Goal: Task Accomplishment & Management: Use online tool/utility

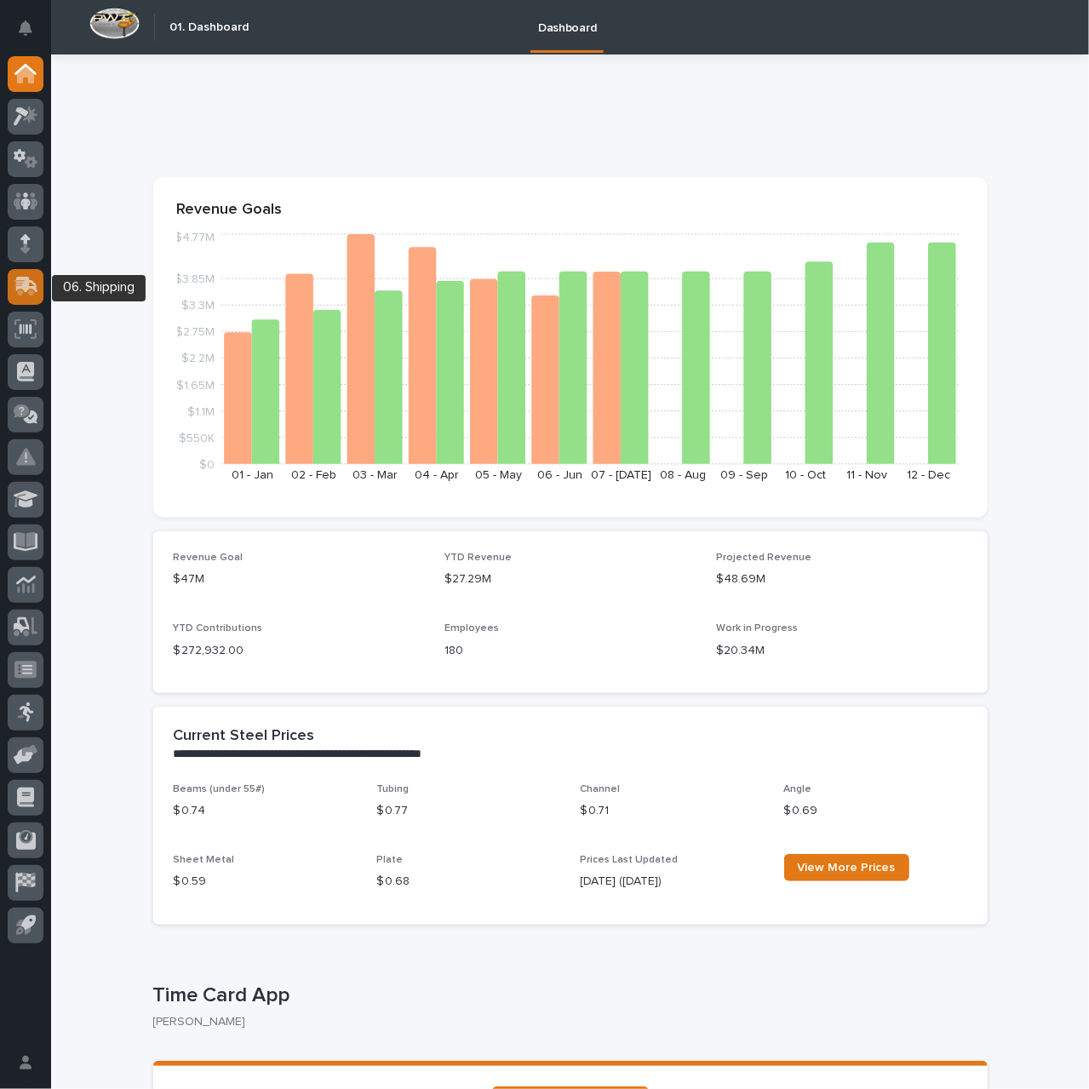
click at [29, 280] on icon at bounding box center [27, 285] width 22 height 16
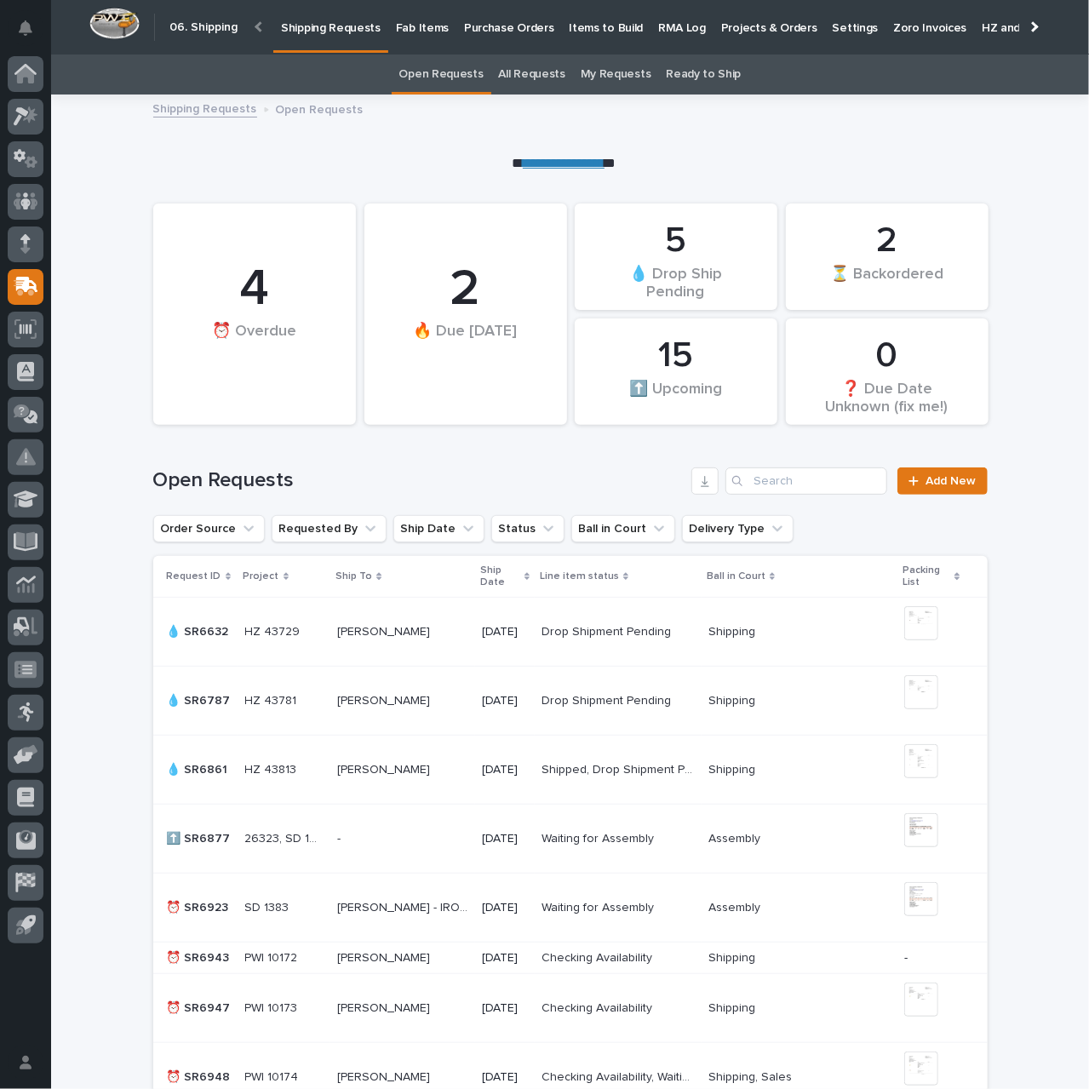
scroll to position [426, 0]
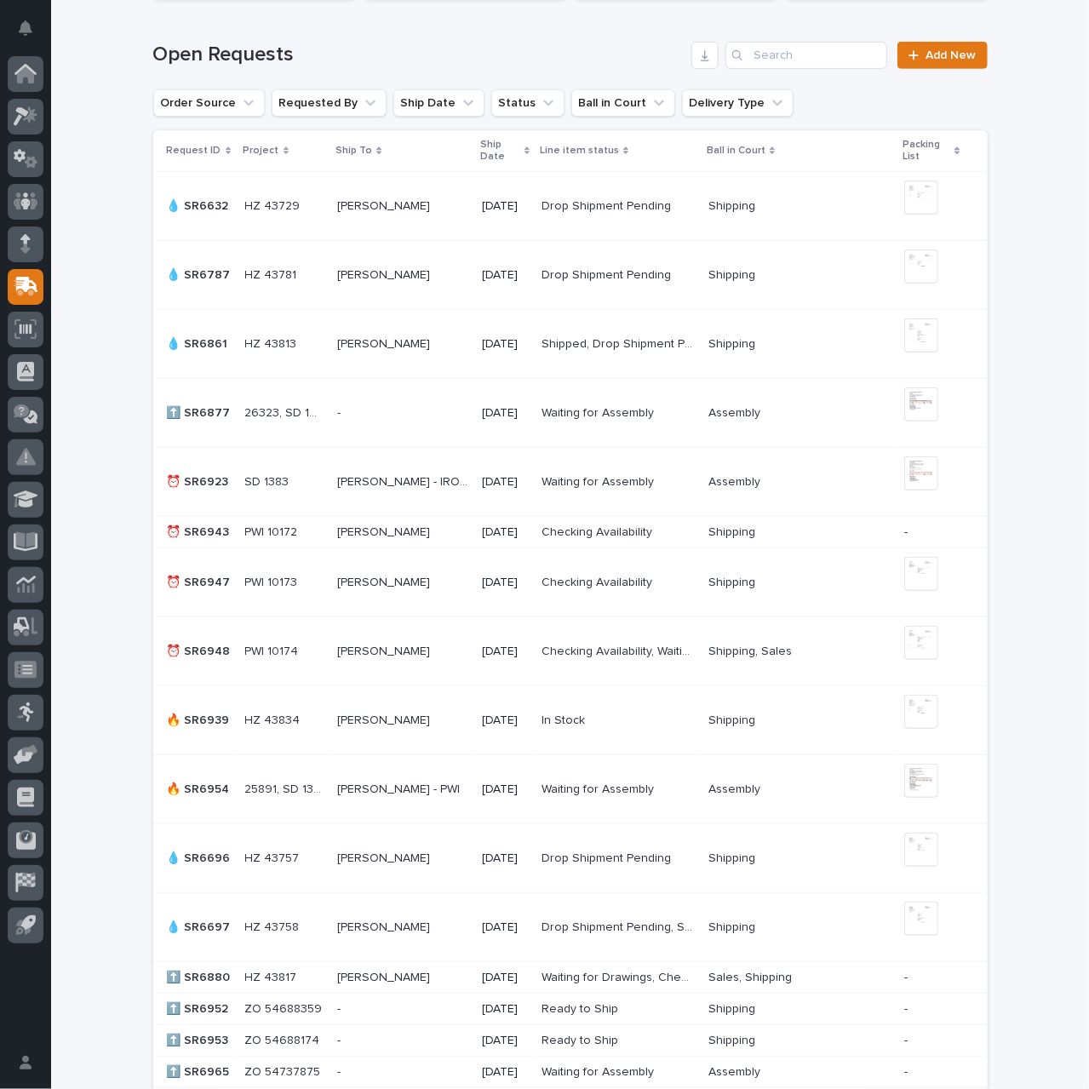
click at [402, 719] on p "[PERSON_NAME]" at bounding box center [385, 719] width 96 height 18
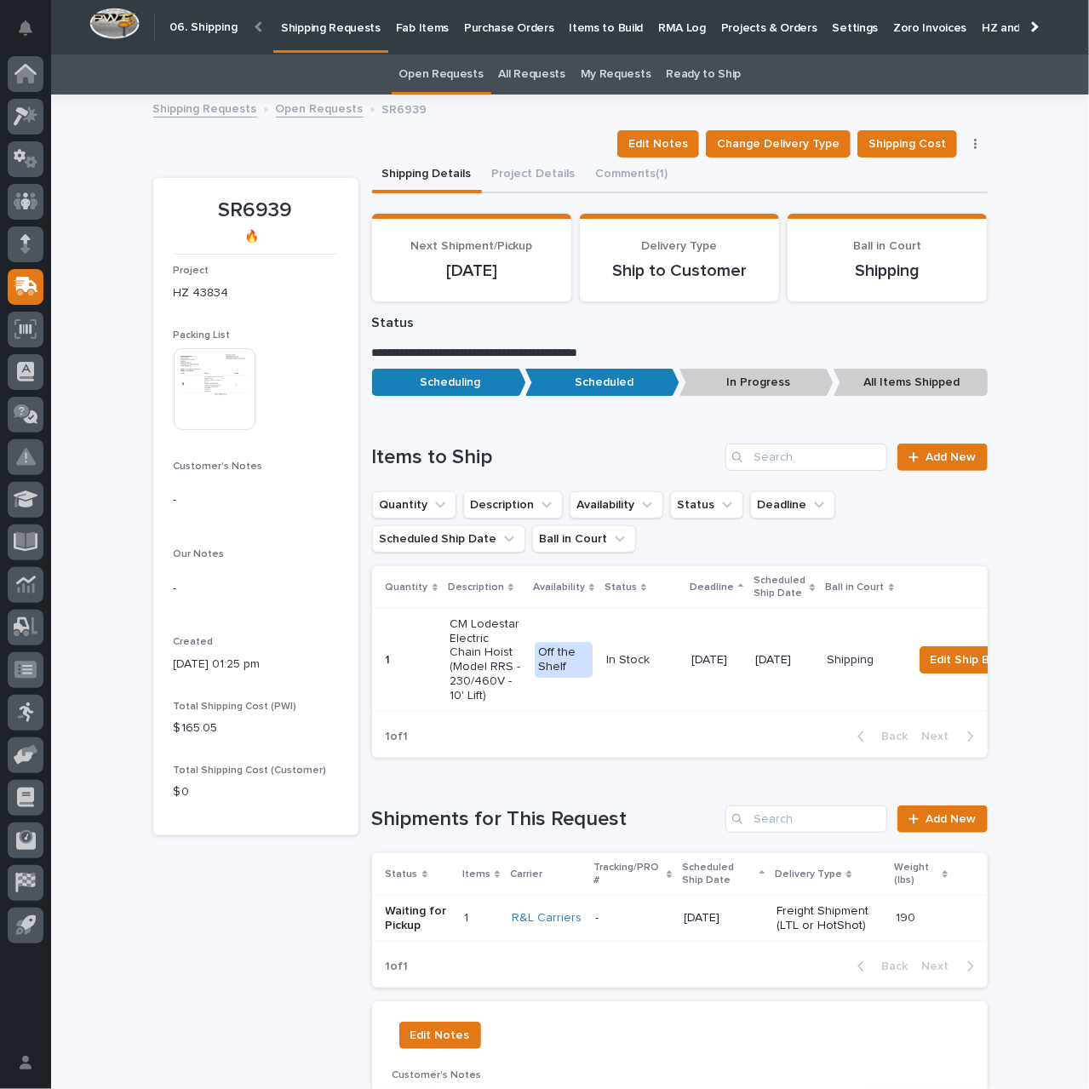
click at [684, 925] on p "[DATE]" at bounding box center [723, 918] width 79 height 14
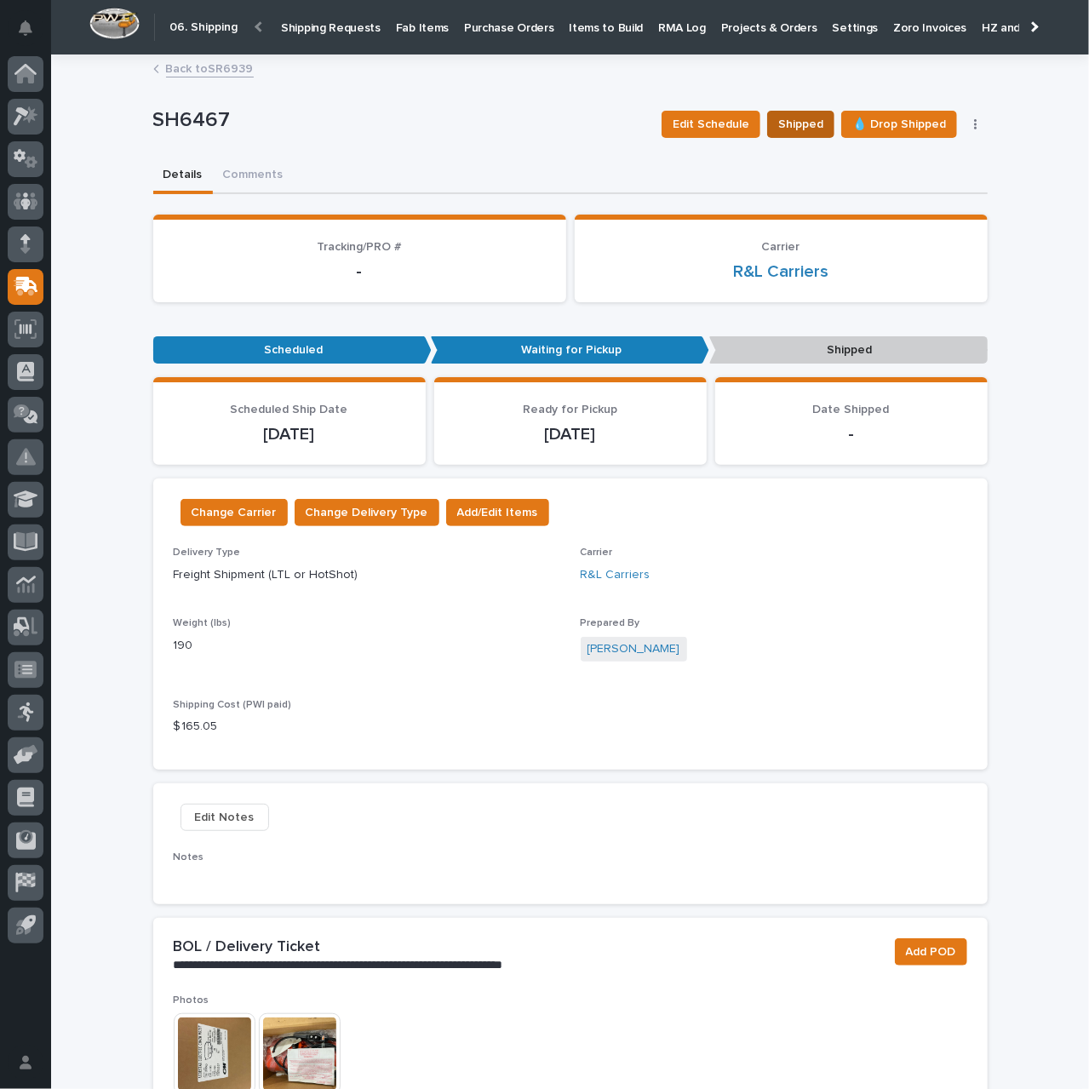
click at [807, 128] on span "Shipped" at bounding box center [800, 124] width 45 height 20
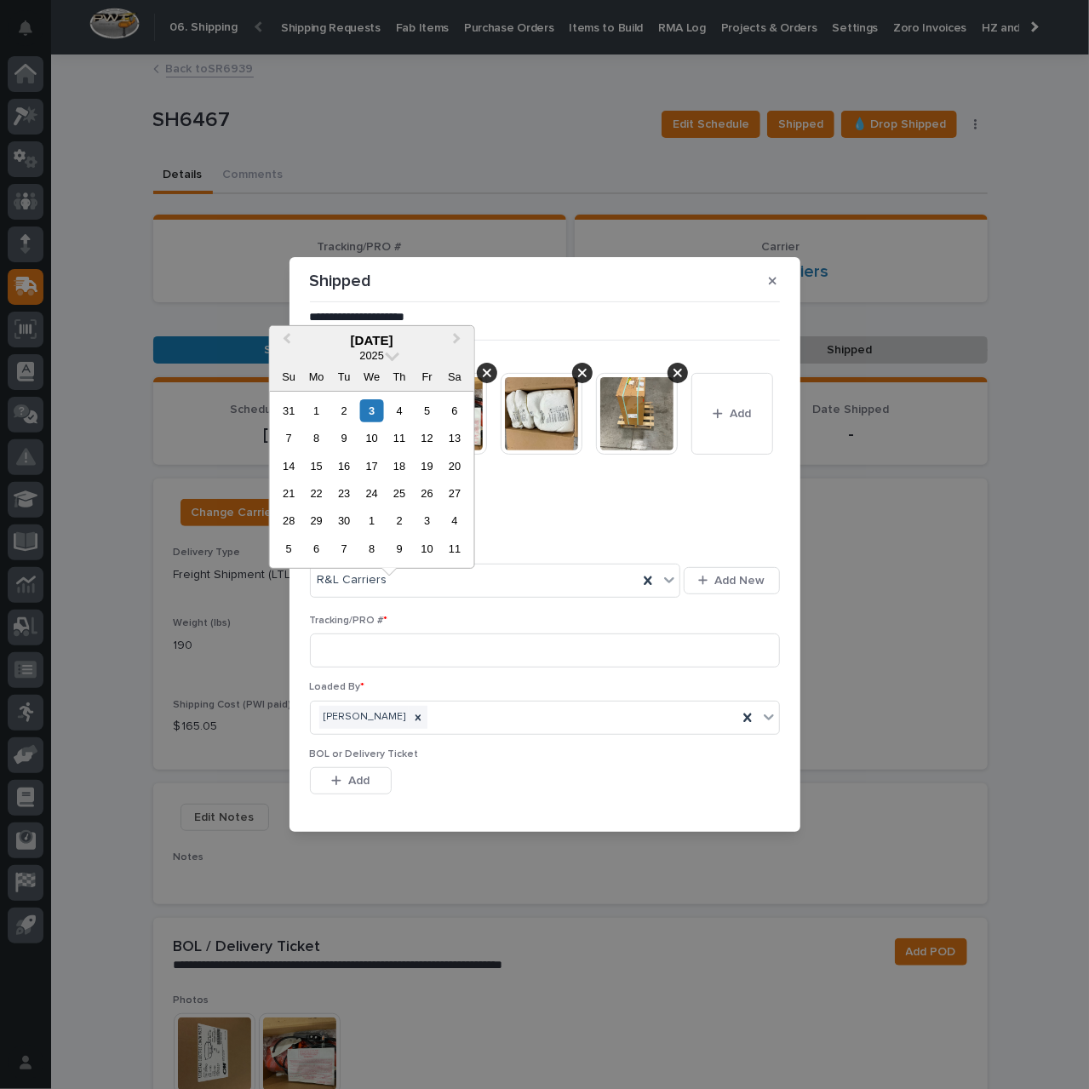
click at [397, 531] on input "text" at bounding box center [377, 516] width 135 height 30
click at [363, 409] on div "3" at bounding box center [371, 410] width 23 height 23
type input "**********"
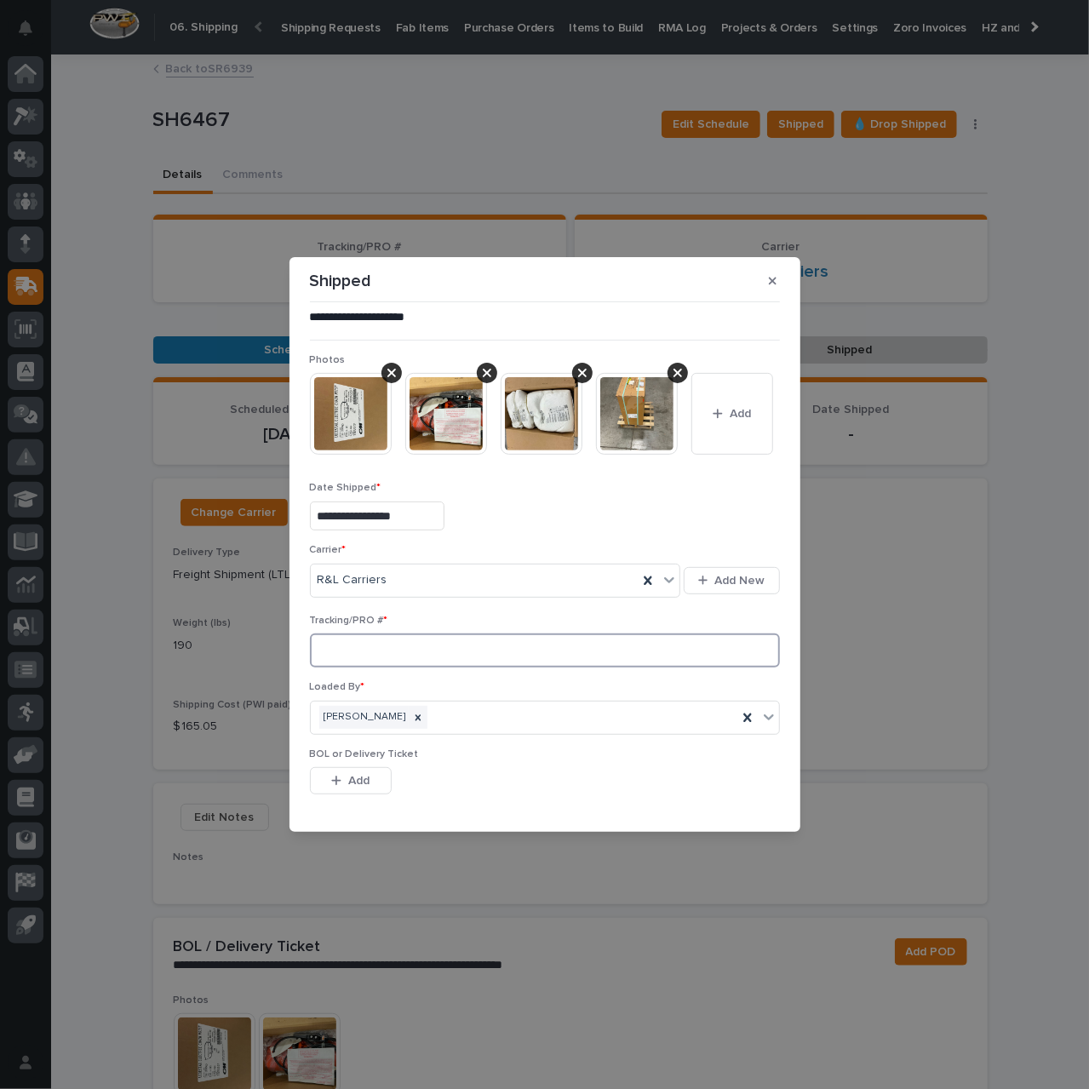
click at [408, 667] on input at bounding box center [545, 650] width 470 height 34
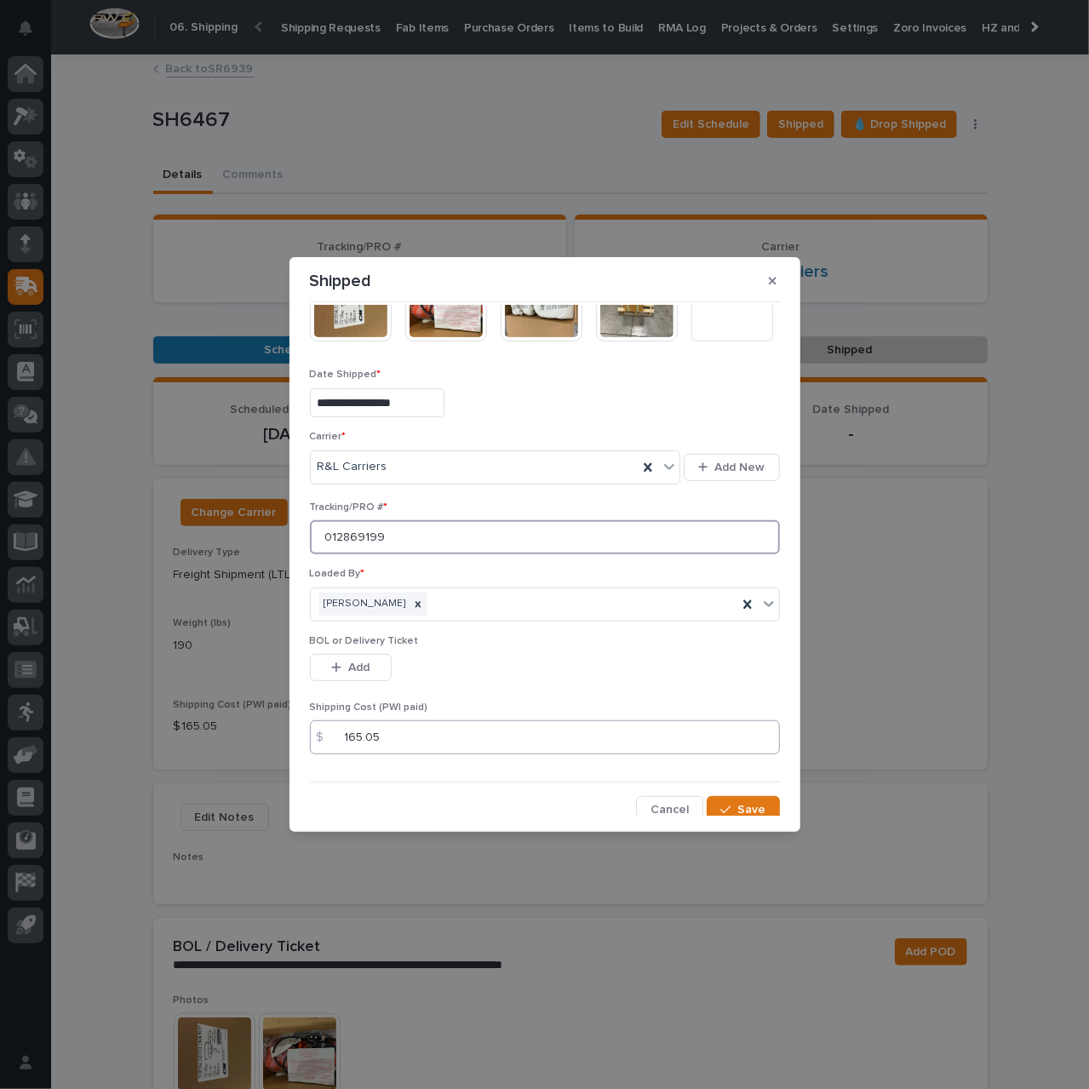
scroll to position [208, 0]
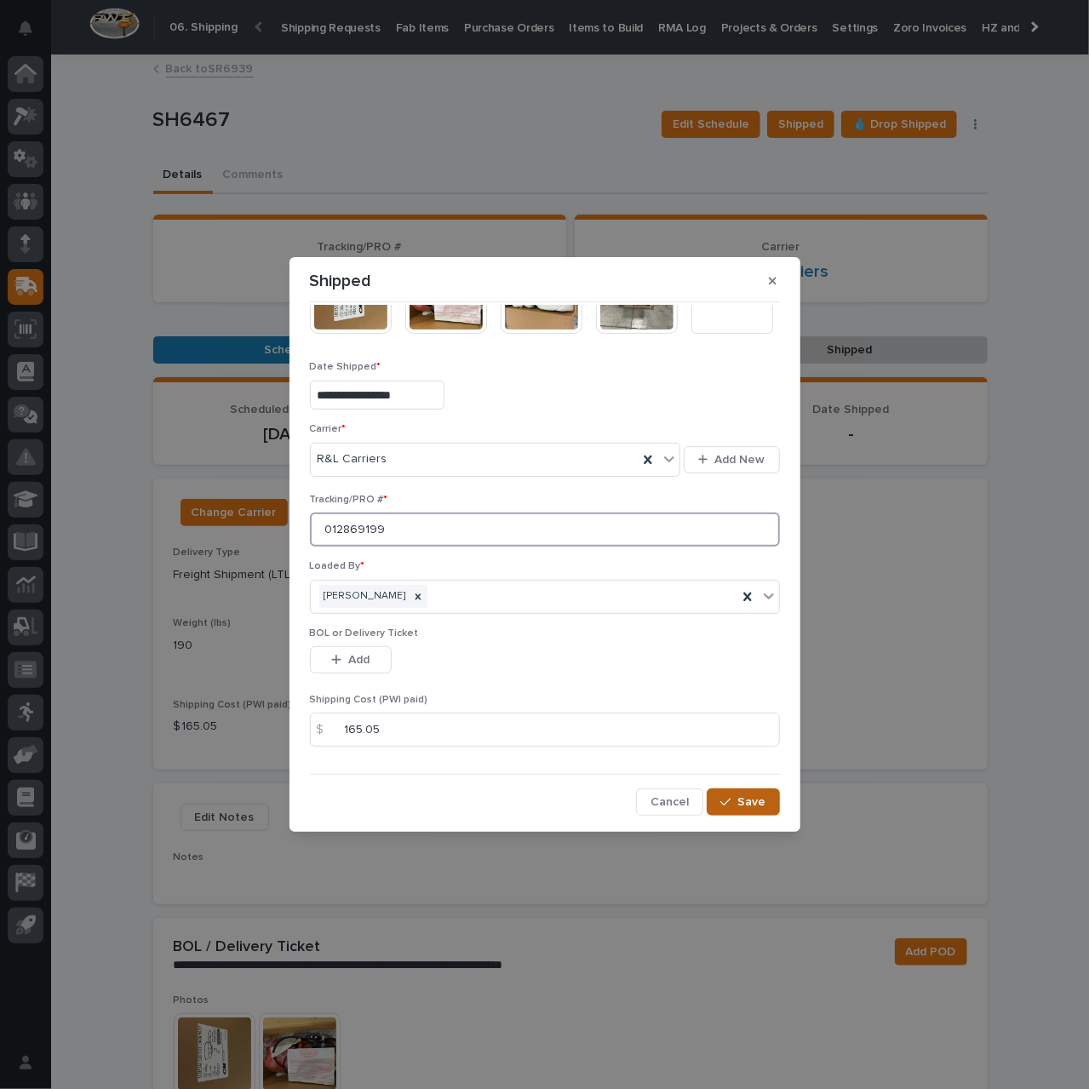
type input "012869199"
click at [729, 798] on div "button" at bounding box center [728, 802] width 17 height 12
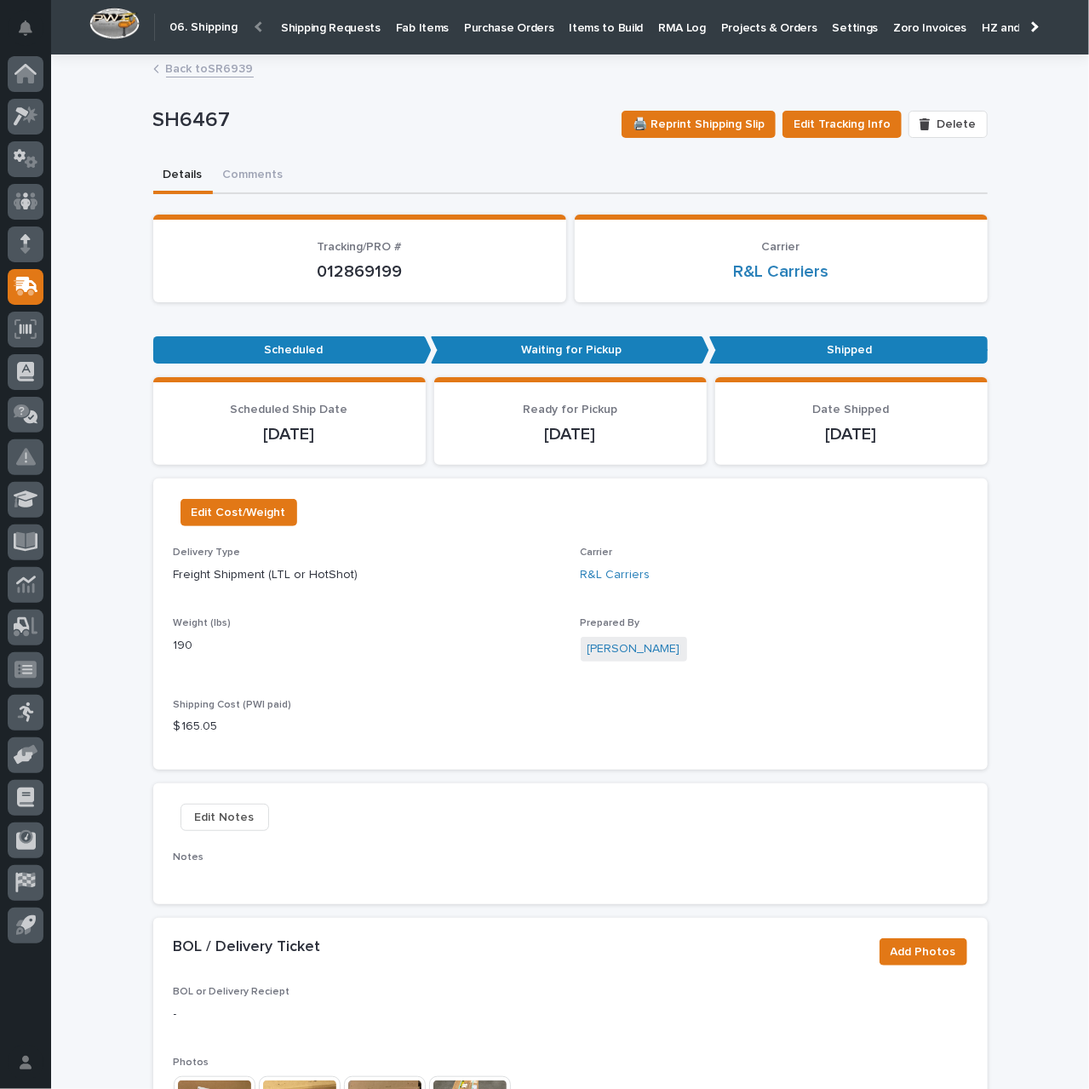
click at [368, 272] on p "012869199" at bounding box center [360, 271] width 372 height 20
copy p "012869199"
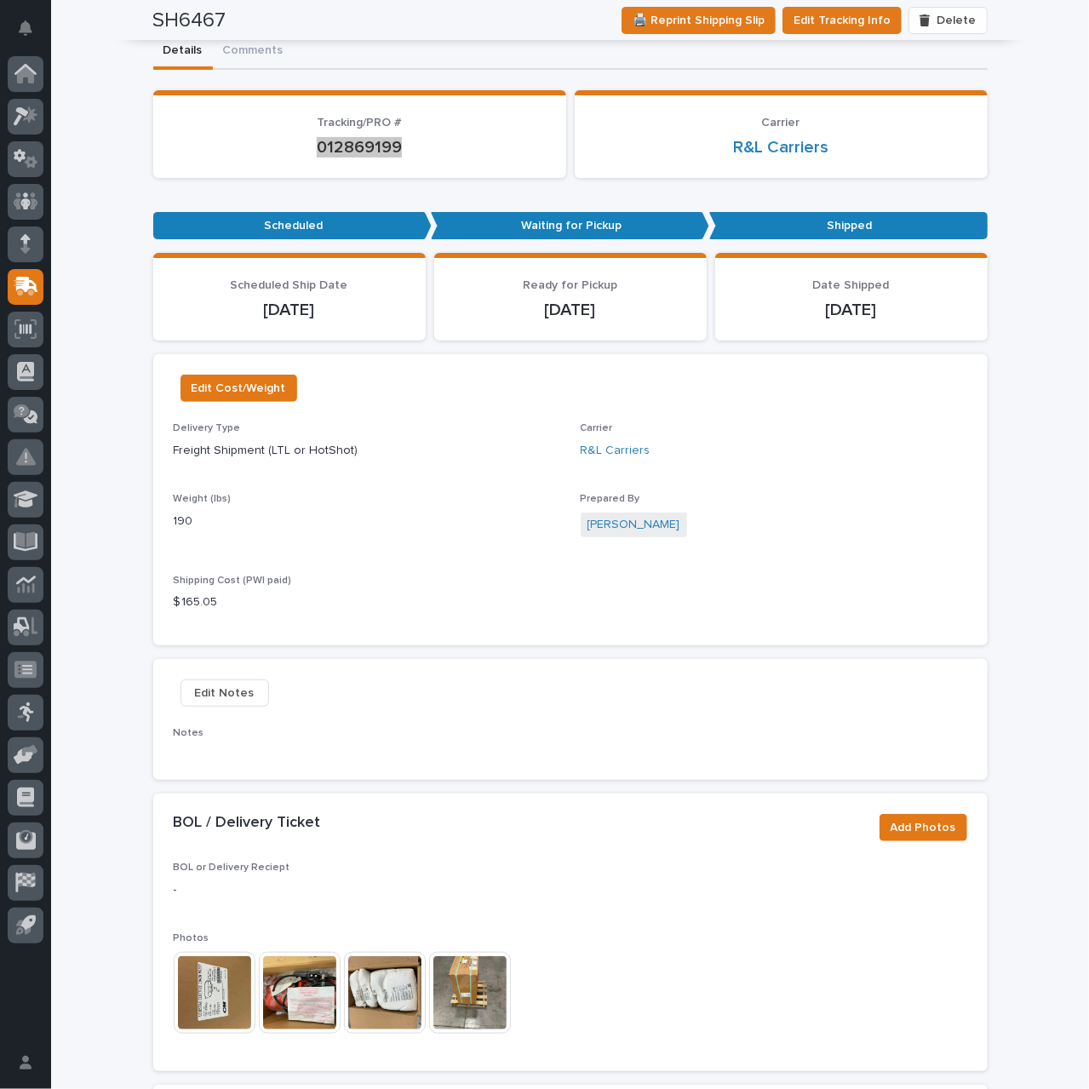
scroll to position [0, 0]
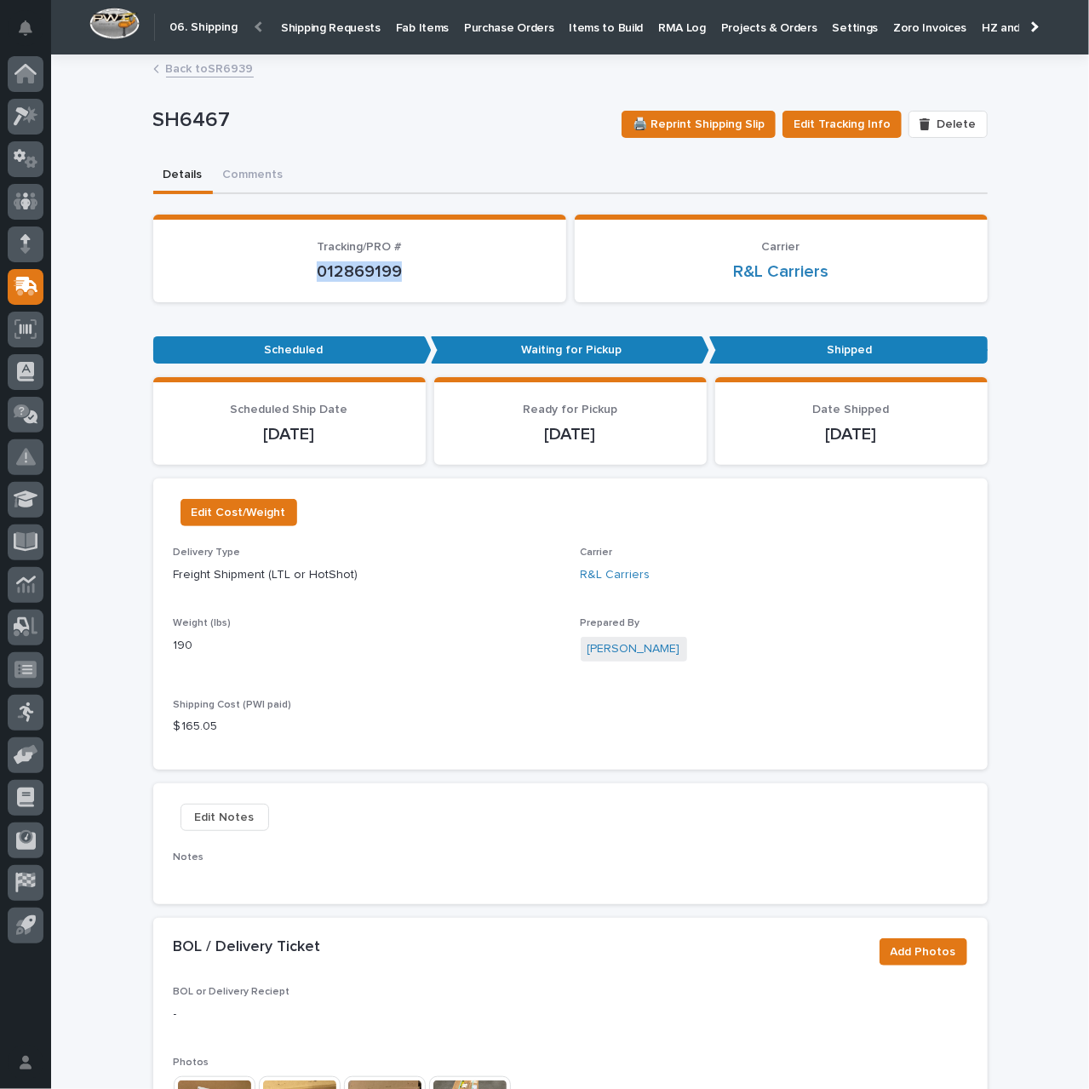
click at [326, 32] on p "Shipping Requests" at bounding box center [331, 18] width 100 height 36
